Goal: Task Accomplishment & Management: Use online tool/utility

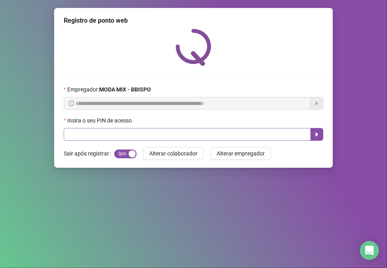
drag, startPoint x: 91, startPoint y: 144, endPoint x: 91, endPoint y: 138, distance: 6.4
click at [91, 138] on div "**********" at bounding box center [193, 88] width 279 height 160
click at [90, 128] on div "Insira o seu PIN de acesso" at bounding box center [194, 122] width 260 height 12
click at [87, 137] on input "text" at bounding box center [187, 134] width 247 height 13
type input "*****"
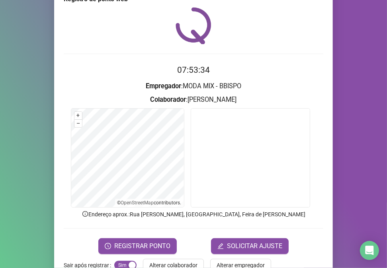
scroll to position [42, 0]
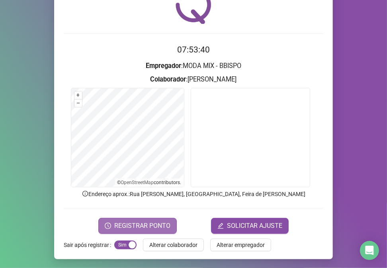
click at [154, 221] on span "REGISTRAR PONTO" at bounding box center [142, 226] width 56 height 10
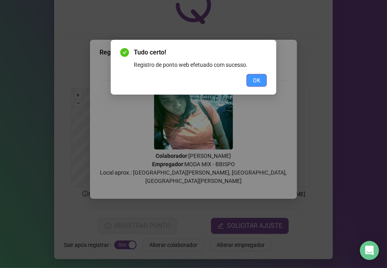
click at [253, 86] on button "OK" at bounding box center [257, 80] width 20 height 13
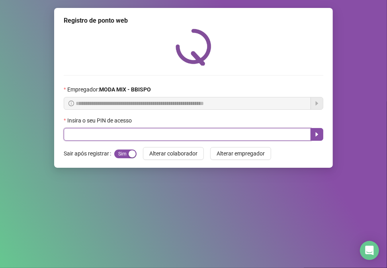
click at [119, 137] on input "text" at bounding box center [187, 134] width 247 height 13
type input "*****"
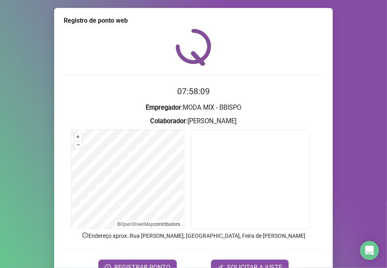
scroll to position [42, 0]
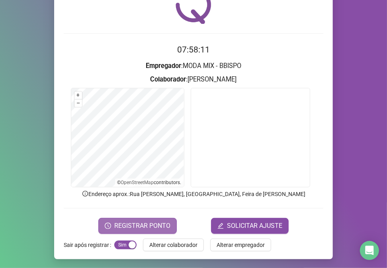
click at [132, 226] on span "REGISTRAR PONTO" at bounding box center [142, 226] width 56 height 10
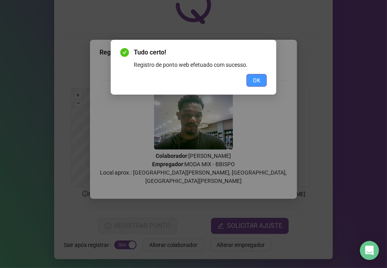
click at [258, 80] on span "OK" at bounding box center [257, 80] width 8 height 9
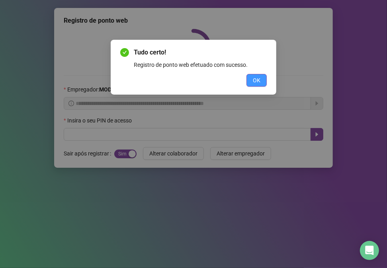
scroll to position [0, 0]
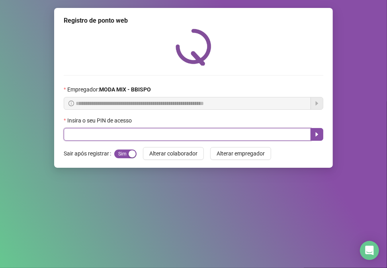
click at [129, 134] on input "text" at bounding box center [187, 134] width 247 height 13
type input "*****"
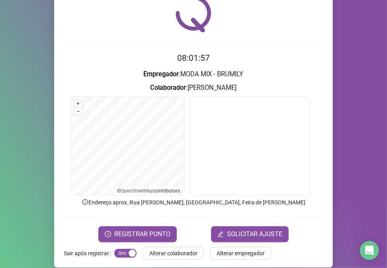
scroll to position [42, 0]
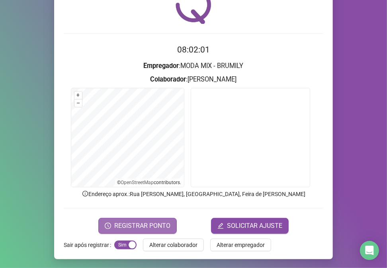
click at [133, 228] on span "REGISTRAR PONTO" at bounding box center [142, 226] width 56 height 10
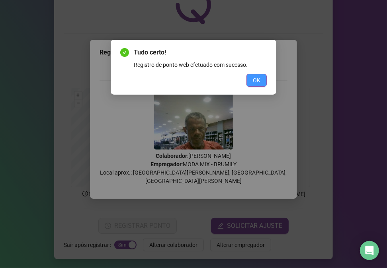
click at [255, 78] on span "OK" at bounding box center [257, 80] width 8 height 9
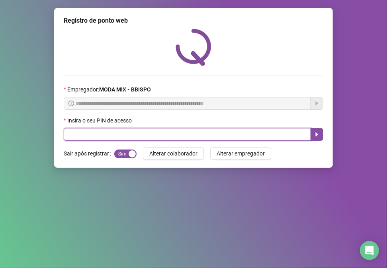
click at [208, 137] on input "text" at bounding box center [187, 134] width 247 height 13
type input "*****"
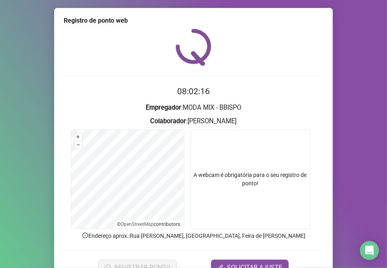
scroll to position [42, 0]
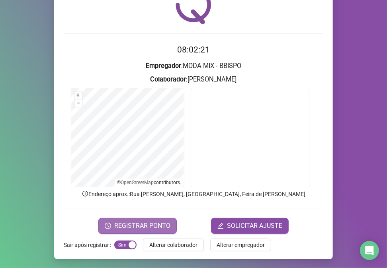
click at [163, 224] on span "REGISTRAR PONTO" at bounding box center [142, 226] width 56 height 10
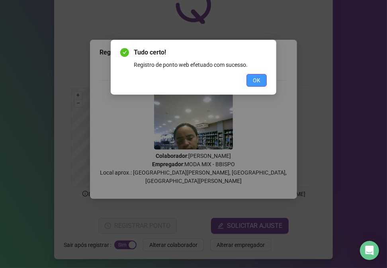
click at [258, 80] on span "OK" at bounding box center [257, 80] width 8 height 9
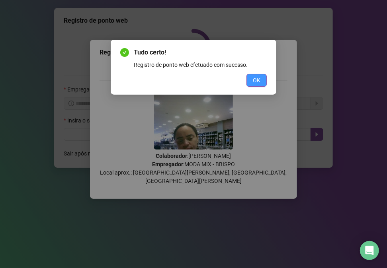
scroll to position [0, 0]
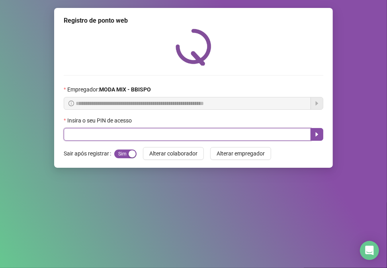
click at [293, 135] on input "text" at bounding box center [187, 134] width 247 height 13
type input "*****"
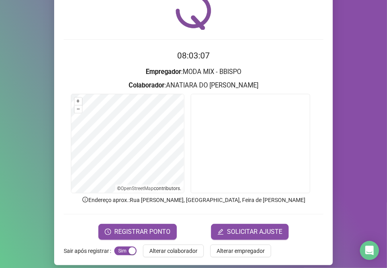
scroll to position [42, 0]
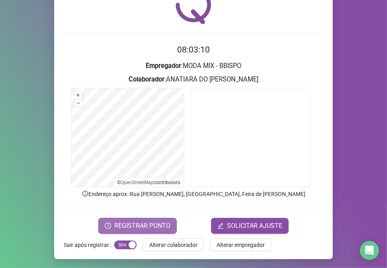
click at [159, 219] on button "REGISTRAR PONTO" at bounding box center [137, 226] width 78 height 16
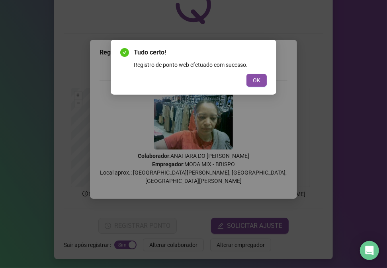
drag, startPoint x: 258, startPoint y: 77, endPoint x: 260, endPoint y: 73, distance: 4.6
click at [260, 74] on button "OK" at bounding box center [257, 80] width 20 height 13
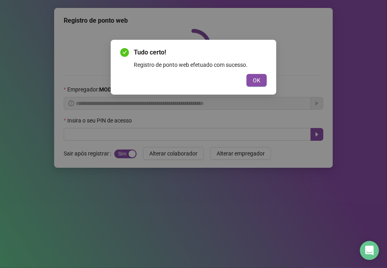
scroll to position [0, 0]
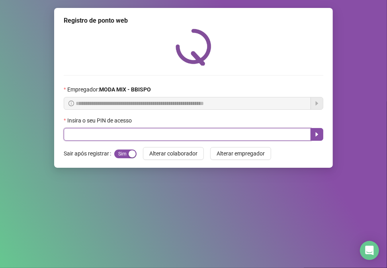
click at [237, 141] on input "text" at bounding box center [187, 134] width 247 height 13
type input "*****"
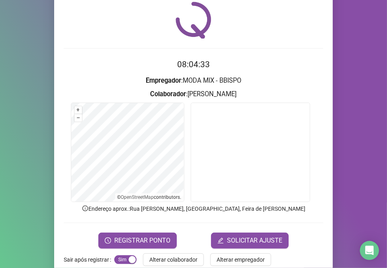
scroll to position [42, 0]
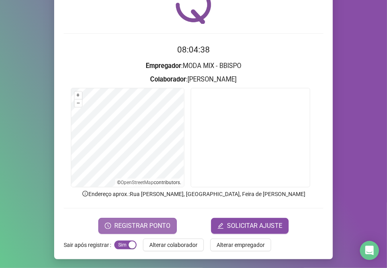
click at [142, 231] on button "REGISTRAR PONTO" at bounding box center [137, 226] width 78 height 16
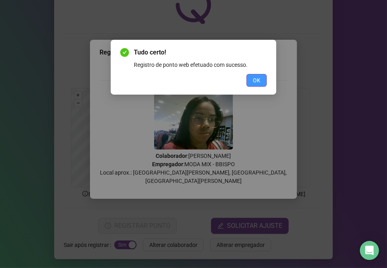
click at [258, 82] on span "OK" at bounding box center [257, 80] width 8 height 9
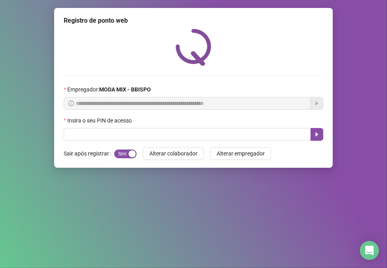
scroll to position [0, 0]
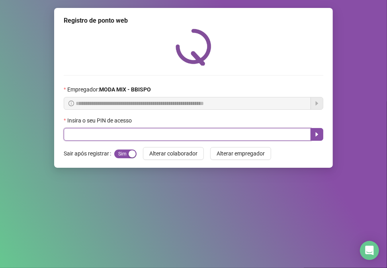
click at [153, 139] on input "text" at bounding box center [187, 134] width 247 height 13
type input "*****"
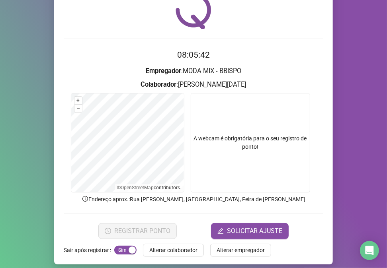
scroll to position [42, 0]
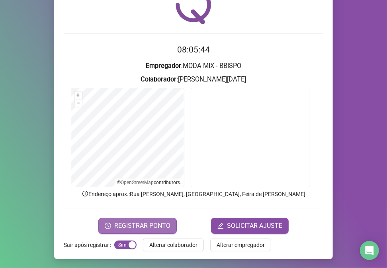
click at [131, 228] on span "REGISTRAR PONTO" at bounding box center [142, 226] width 56 height 10
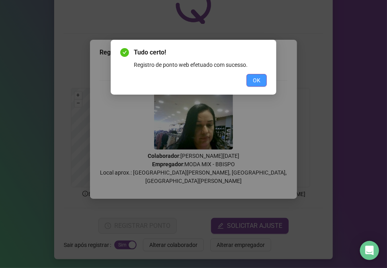
click at [261, 75] on button "OK" at bounding box center [257, 80] width 20 height 13
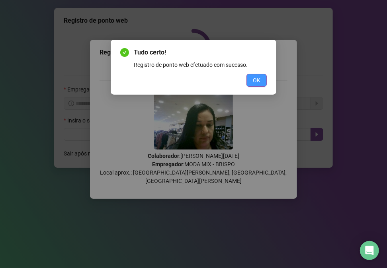
scroll to position [0, 0]
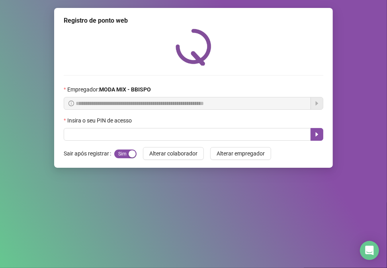
click at [218, 126] on div "Insira o seu PIN de acesso" at bounding box center [194, 122] width 260 height 12
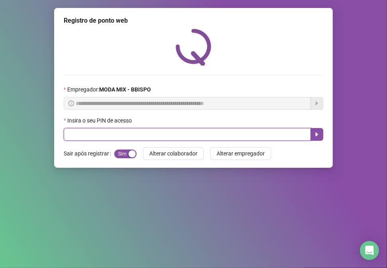
click at [216, 139] on input "text" at bounding box center [187, 134] width 247 height 13
type input "*****"
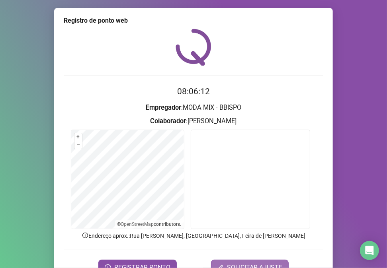
scroll to position [20, 0]
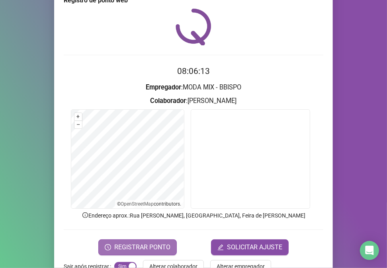
click at [153, 250] on span "REGISTRAR PONTO" at bounding box center [142, 248] width 56 height 10
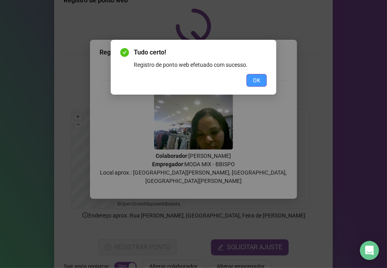
click at [263, 74] on button "OK" at bounding box center [257, 80] width 20 height 13
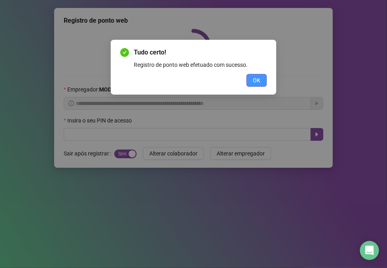
scroll to position [0, 0]
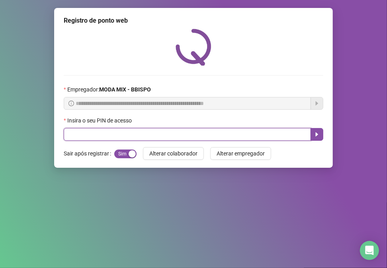
click at [258, 130] on input "text" at bounding box center [187, 134] width 247 height 13
type input "*****"
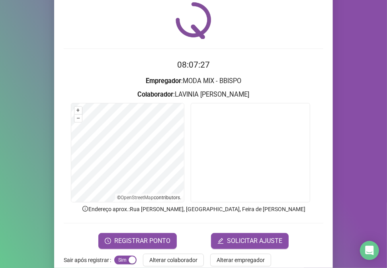
scroll to position [42, 0]
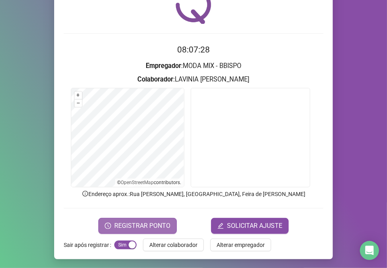
click at [137, 224] on span "REGISTRAR PONTO" at bounding box center [142, 226] width 56 height 10
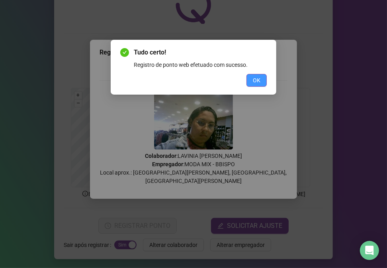
click at [259, 78] on span "OK" at bounding box center [257, 80] width 8 height 9
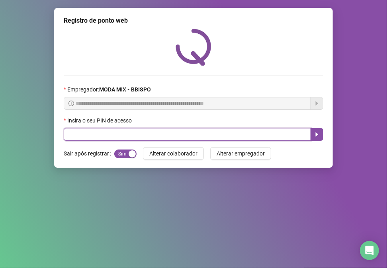
click at [70, 137] on input "text" at bounding box center [187, 134] width 247 height 13
type input "*****"
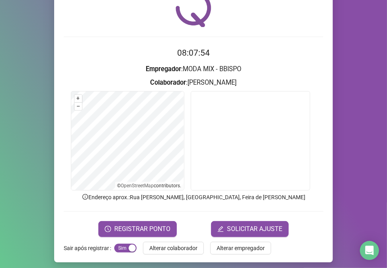
scroll to position [42, 0]
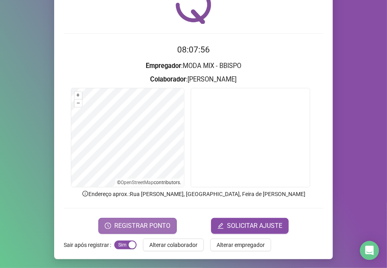
click at [135, 221] on span "REGISTRAR PONTO" at bounding box center [142, 226] width 56 height 10
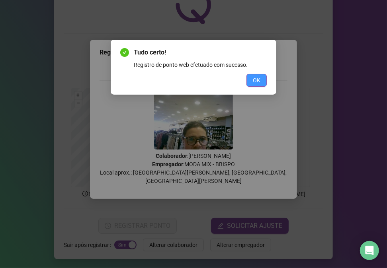
click at [257, 81] on span "OK" at bounding box center [257, 80] width 8 height 9
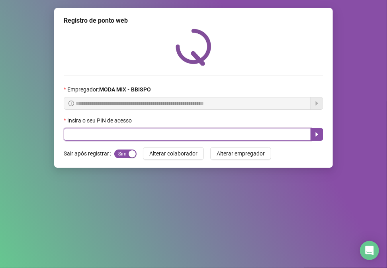
click at [107, 137] on input "text" at bounding box center [187, 134] width 247 height 13
type input "*****"
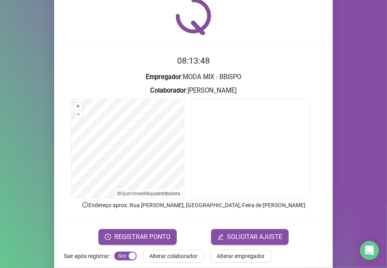
scroll to position [42, 0]
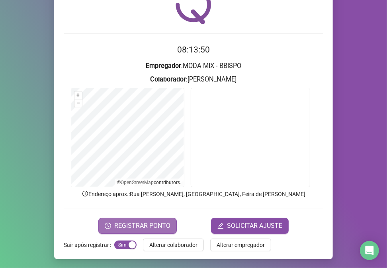
click at [154, 223] on span "REGISTRAR PONTO" at bounding box center [142, 226] width 56 height 10
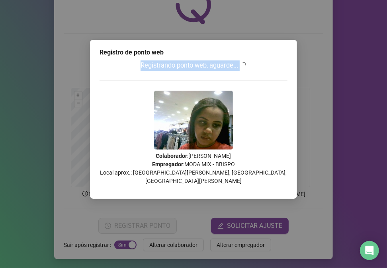
click at [241, 72] on div "Registro de ponto web Registrando ponto web, aguarde... Colaborador : LAISA OLI…" at bounding box center [193, 119] width 207 height 159
click at [304, 102] on div "Registro de ponto web Registrando ponto web, aguarde... Colaborador : LAISA OLI…" at bounding box center [193, 134] width 387 height 268
drag, startPoint x: 280, startPoint y: 182, endPoint x: 283, endPoint y: 194, distance: 13.0
click at [281, 184] on div "Registro de ponto web Registrando ponto web, aguarde... Colaborador : LAISA OLI…" at bounding box center [193, 119] width 207 height 159
click at [282, 194] on div "Registro de ponto web Registrando ponto web, aguarde... Colaborador : LAISA OLI…" at bounding box center [193, 134] width 387 height 268
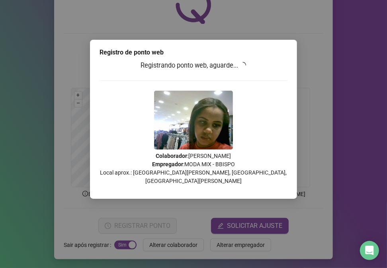
drag, startPoint x: 272, startPoint y: 203, endPoint x: 267, endPoint y: 194, distance: 10.3
click at [269, 197] on div "Registro de ponto web Registrando ponto web, aguarde... Colaborador : LAISA OLI…" at bounding box center [193, 134] width 387 height 268
drag, startPoint x: 260, startPoint y: 186, endPoint x: 266, endPoint y: 186, distance: 5.2
click at [263, 186] on div "Registro de ponto web Registrando ponto web, aguarde... Colaborador : LAISA OLI…" at bounding box center [193, 119] width 207 height 159
drag, startPoint x: 274, startPoint y: 183, endPoint x: 364, endPoint y: 168, distance: 91.2
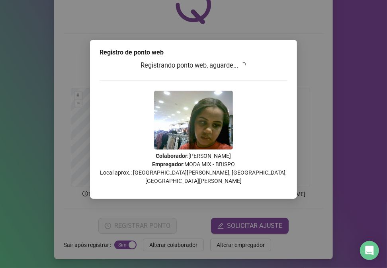
click at [288, 177] on div "Registro de ponto web Registrando ponto web, aguarde... Colaborador : LAISA OLI…" at bounding box center [193, 119] width 207 height 159
drag, startPoint x: 378, startPoint y: 166, endPoint x: 365, endPoint y: 152, distance: 20.0
click at [378, 165] on div "Registro de ponto web Registrando ponto web, aguarde... Colaborador : LAISA OLI…" at bounding box center [193, 134] width 387 height 268
click at [348, 146] on div "Registro de ponto web Registrando ponto web, aguarde... Colaborador : LAISA OLI…" at bounding box center [193, 134] width 387 height 268
drag, startPoint x: 343, startPoint y: 137, endPoint x: 344, endPoint y: 130, distance: 6.4
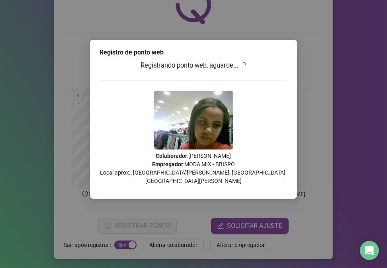
click at [344, 133] on div "Registro de ponto web Registrando ponto web, aguarde... Colaborador : LAISA OLI…" at bounding box center [193, 134] width 387 height 268
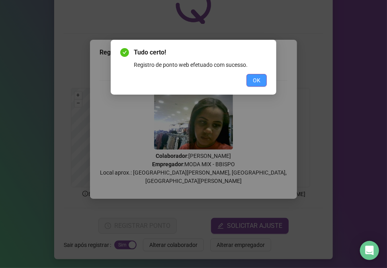
drag, startPoint x: 266, startPoint y: 75, endPoint x: 259, endPoint y: 79, distance: 8.2
click at [264, 76] on button "OK" at bounding box center [257, 80] width 20 height 13
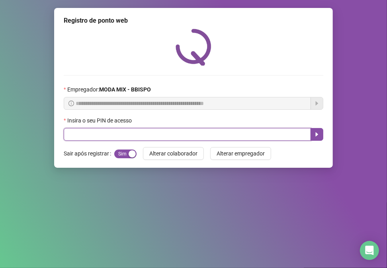
click at [99, 139] on input "text" at bounding box center [187, 134] width 247 height 13
type input "*****"
click at [315, 138] on icon "caret-right" at bounding box center [317, 134] width 6 height 6
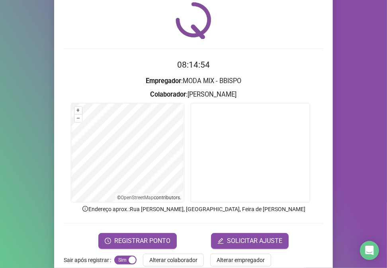
scroll to position [42, 0]
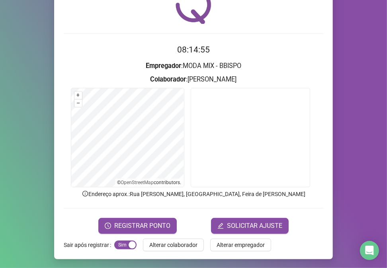
click at [135, 228] on span "REGISTRAR PONTO" at bounding box center [142, 226] width 56 height 10
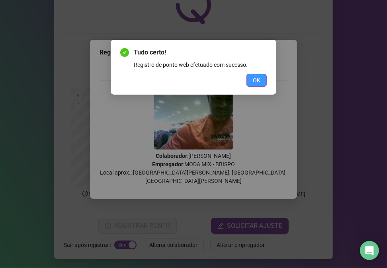
click at [253, 76] on span "OK" at bounding box center [257, 80] width 8 height 9
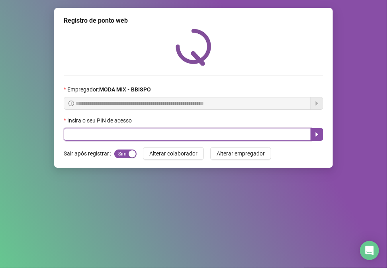
click at [170, 129] on input "text" at bounding box center [187, 134] width 247 height 13
type input "*****"
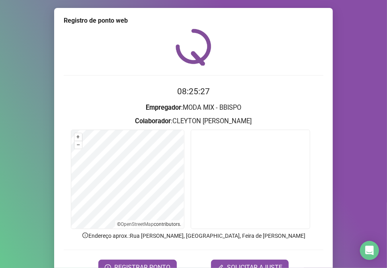
scroll to position [42, 0]
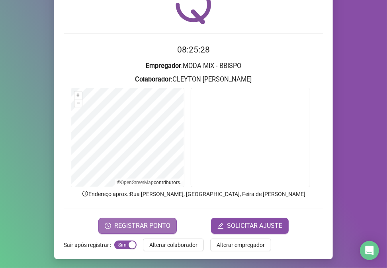
click at [124, 221] on span "REGISTRAR PONTO" at bounding box center [142, 226] width 56 height 10
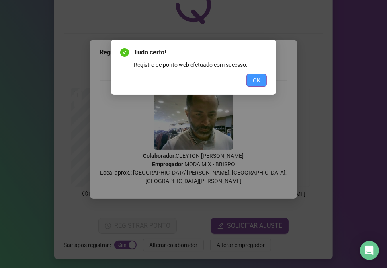
click at [257, 82] on span "OK" at bounding box center [257, 80] width 8 height 9
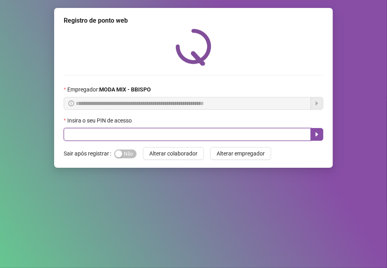
click at [114, 136] on input "text" at bounding box center [187, 134] width 247 height 13
type input "*****"
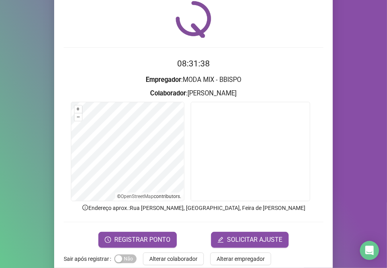
scroll to position [42, 0]
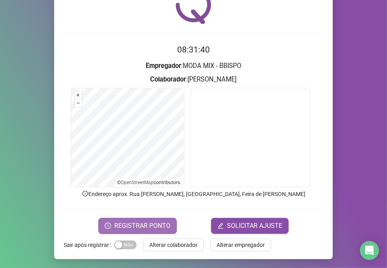
click at [136, 226] on span "REGISTRAR PONTO" at bounding box center [142, 226] width 56 height 10
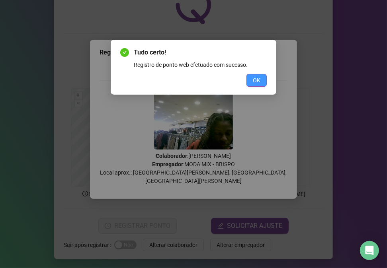
click at [261, 79] on button "OK" at bounding box center [257, 80] width 20 height 13
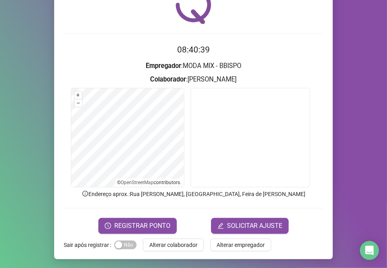
drag, startPoint x: 260, startPoint y: 80, endPoint x: 327, endPoint y: 29, distance: 84.1
click at [327, 29] on div "Registro de ponto web 08:40:39 Empregador : MODA MIX - BBISPO Colaborador : [PE…" at bounding box center [193, 113] width 279 height 294
click at [167, 248] on span "Alterar colaborador" at bounding box center [173, 245] width 48 height 9
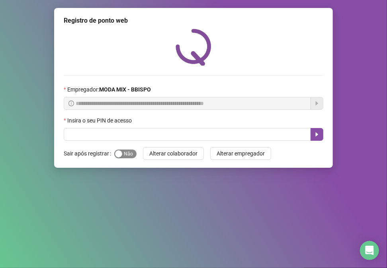
click at [130, 159] on span "Sim Não" at bounding box center [125, 154] width 22 height 9
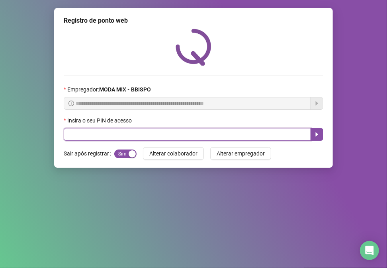
click at [138, 130] on input "text" at bounding box center [187, 134] width 247 height 13
type input "*****"
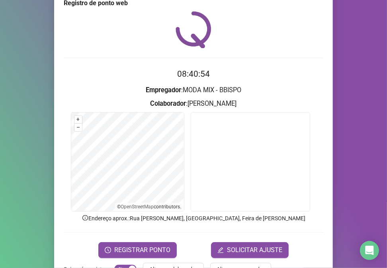
scroll to position [42, 0]
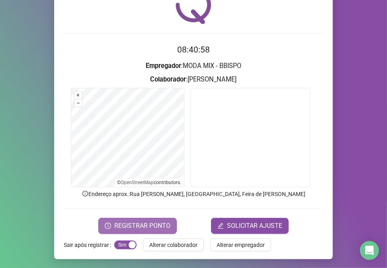
click at [141, 218] on button "REGISTRAR PONTO" at bounding box center [137, 226] width 78 height 16
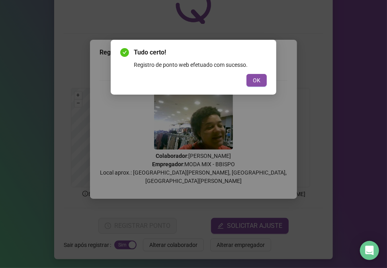
click at [260, 72] on div "Tudo certo! Registro de ponto web efetuado com sucesso. OK" at bounding box center [193, 67] width 147 height 39
click at [259, 75] on button "OK" at bounding box center [257, 80] width 20 height 13
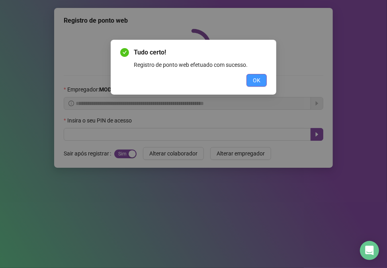
scroll to position [0, 0]
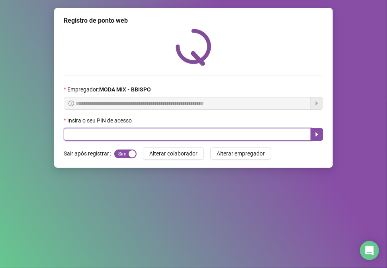
click at [96, 136] on input "text" at bounding box center [187, 134] width 247 height 13
type input "*****"
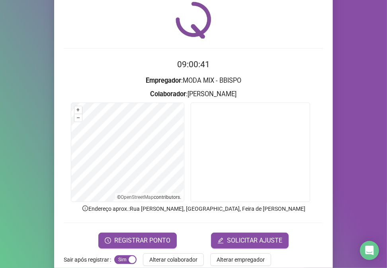
scroll to position [42, 0]
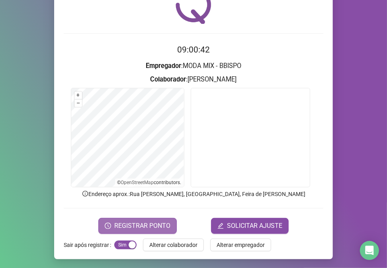
click at [141, 227] on span "REGISTRAR PONTO" at bounding box center [142, 226] width 56 height 10
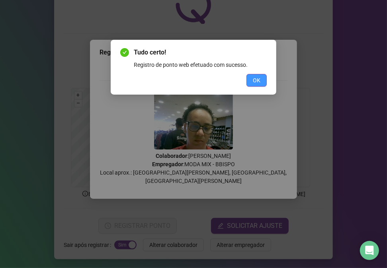
click at [257, 82] on span "OK" at bounding box center [257, 80] width 8 height 9
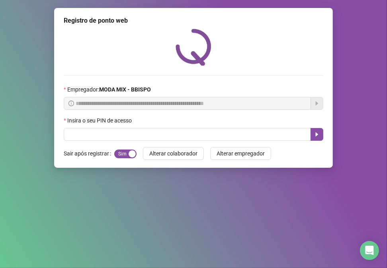
scroll to position [0, 0]
drag, startPoint x: 257, startPoint y: 81, endPoint x: 251, endPoint y: 90, distance: 10.5
drag, startPoint x: 251, startPoint y: 90, endPoint x: 337, endPoint y: -25, distance: 143.3
click at [337, 0] on html "**********" at bounding box center [193, 134] width 387 height 268
click at [204, 122] on div "Insira o seu PIN de acesso" at bounding box center [194, 122] width 260 height 12
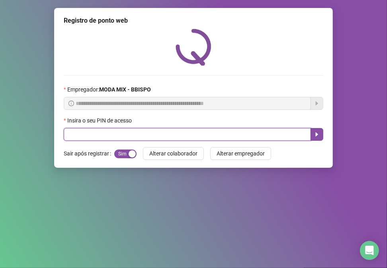
click at [164, 136] on input "text" at bounding box center [187, 134] width 247 height 13
type input "*****"
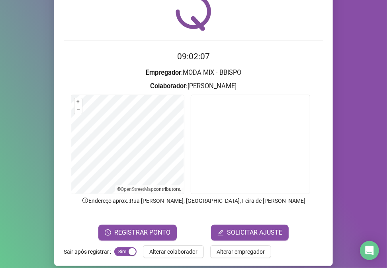
scroll to position [42, 0]
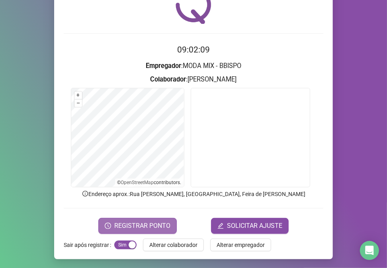
click at [128, 228] on span "REGISTRAR PONTO" at bounding box center [142, 226] width 56 height 10
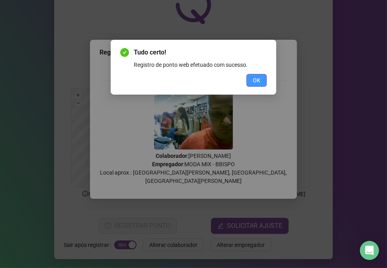
click at [263, 78] on button "OK" at bounding box center [257, 80] width 20 height 13
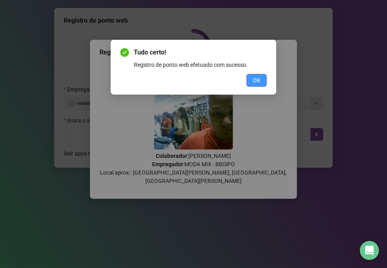
scroll to position [0, 0]
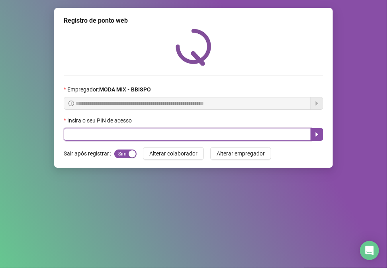
click at [154, 138] on input "text" at bounding box center [187, 134] width 247 height 13
type input "*****"
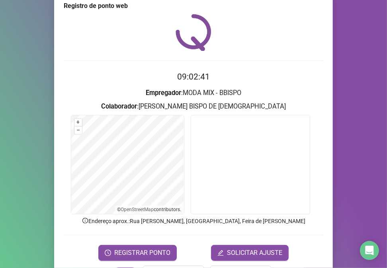
scroll to position [42, 0]
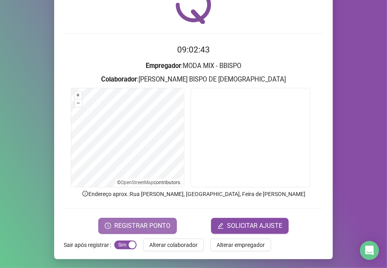
click at [154, 226] on span "REGISTRAR PONTO" at bounding box center [142, 226] width 56 height 10
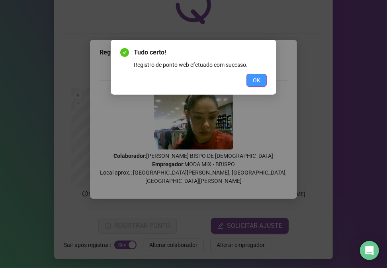
click at [253, 76] on span "OK" at bounding box center [257, 80] width 8 height 9
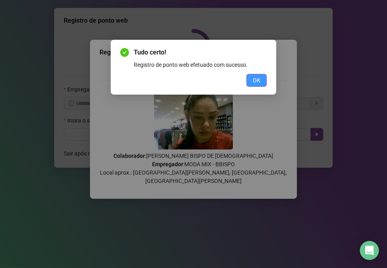
scroll to position [0, 0]
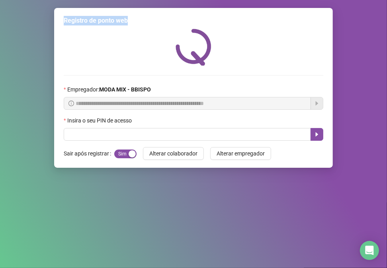
drag, startPoint x: 253, startPoint y: 76, endPoint x: 336, endPoint y: -27, distance: 132.1
click at [336, 0] on html "**********" at bounding box center [193, 134] width 387 height 268
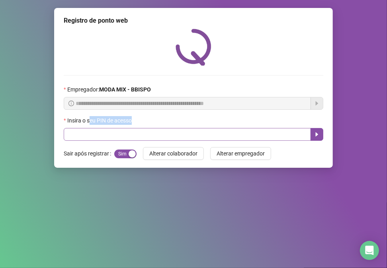
drag, startPoint x: 98, startPoint y: 137, endPoint x: 102, endPoint y: 138, distance: 4.7
click at [94, 133] on div "Insira o seu PIN de acesso" at bounding box center [194, 128] width 260 height 25
click at [113, 140] on input "text" at bounding box center [187, 134] width 247 height 13
type input "*****"
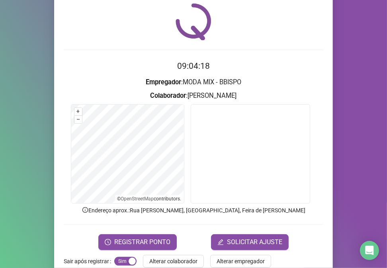
scroll to position [35, 0]
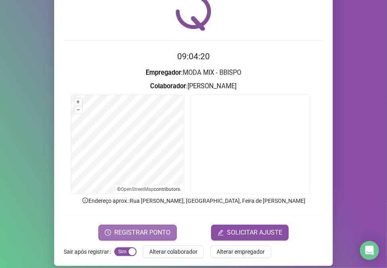
click at [156, 231] on span "REGISTRAR PONTO" at bounding box center [142, 233] width 56 height 10
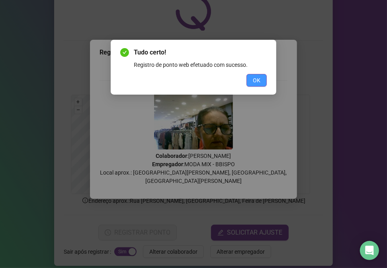
click at [260, 77] on span "OK" at bounding box center [257, 80] width 8 height 9
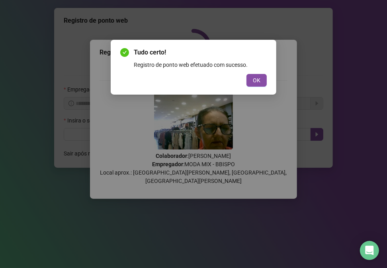
scroll to position [0, 0]
